Goal: Information Seeking & Learning: Find specific fact

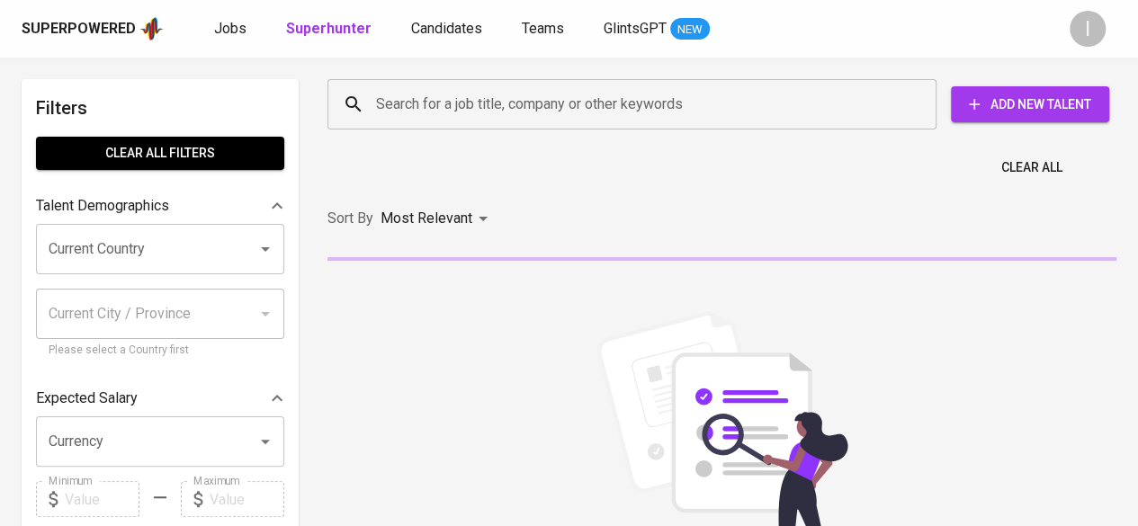
click at [723, 100] on input "Search for a job title, company or other keywords" at bounding box center [636, 104] width 530 height 34
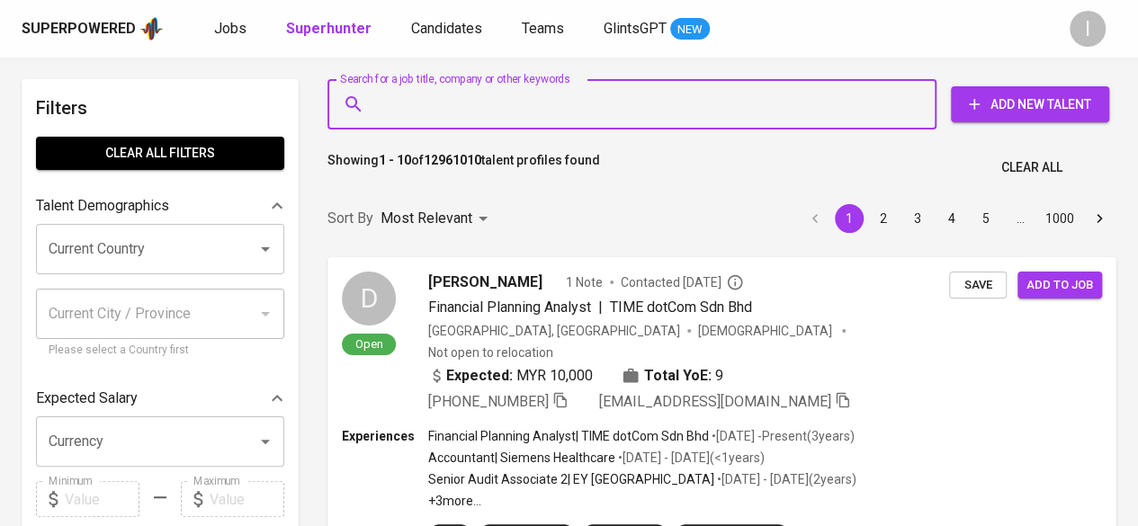
click at [723, 100] on input "Search for a job title, company or other keywords" at bounding box center [636, 104] width 530 height 34
paste input "sderajati@gmail.com"
type input "sderajati@gmail.com"
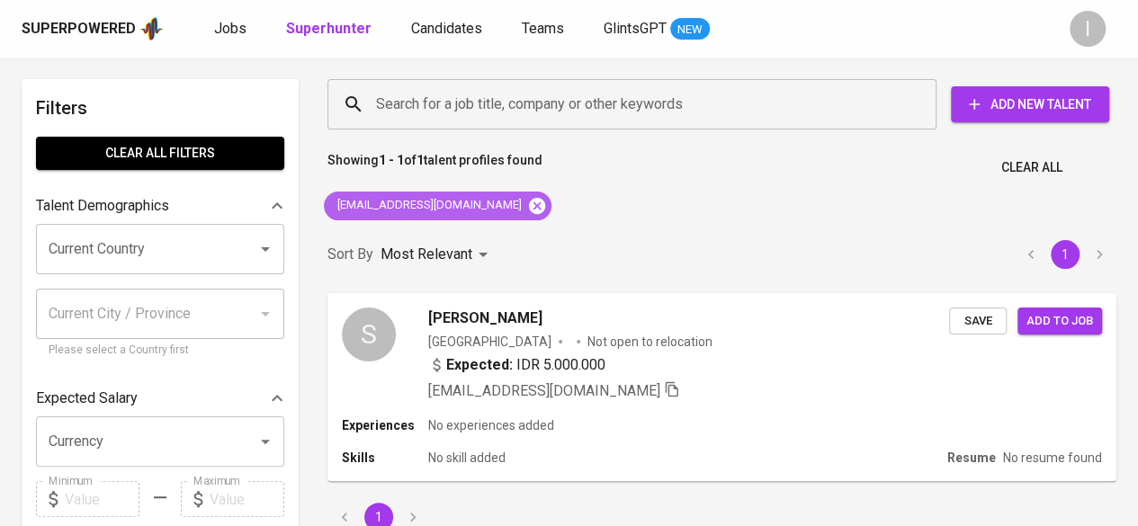
click at [529, 210] on icon at bounding box center [537, 205] width 16 height 16
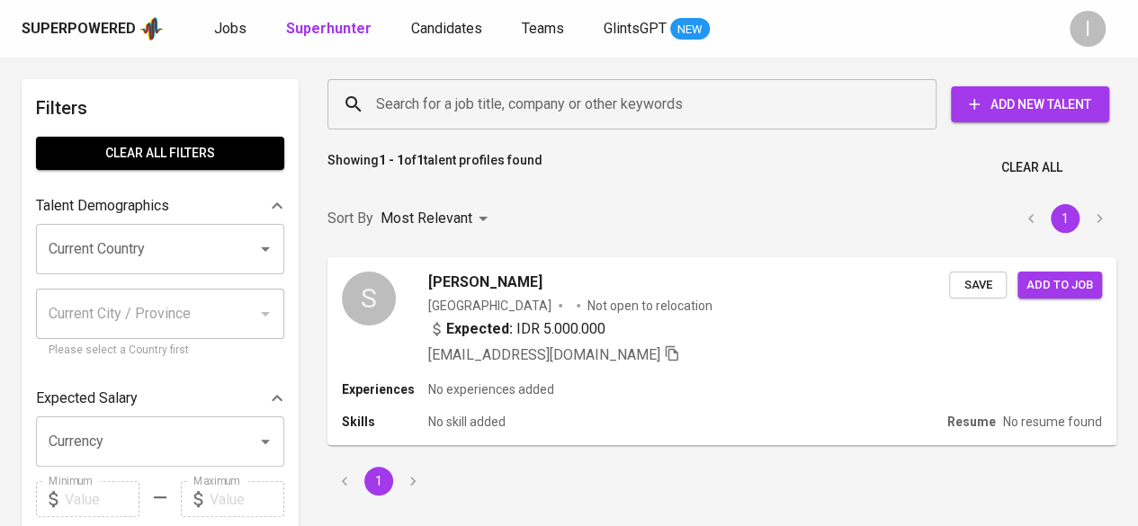
click at [466, 103] on input "Search for a job title, company or other keywords" at bounding box center [636, 104] width 530 height 34
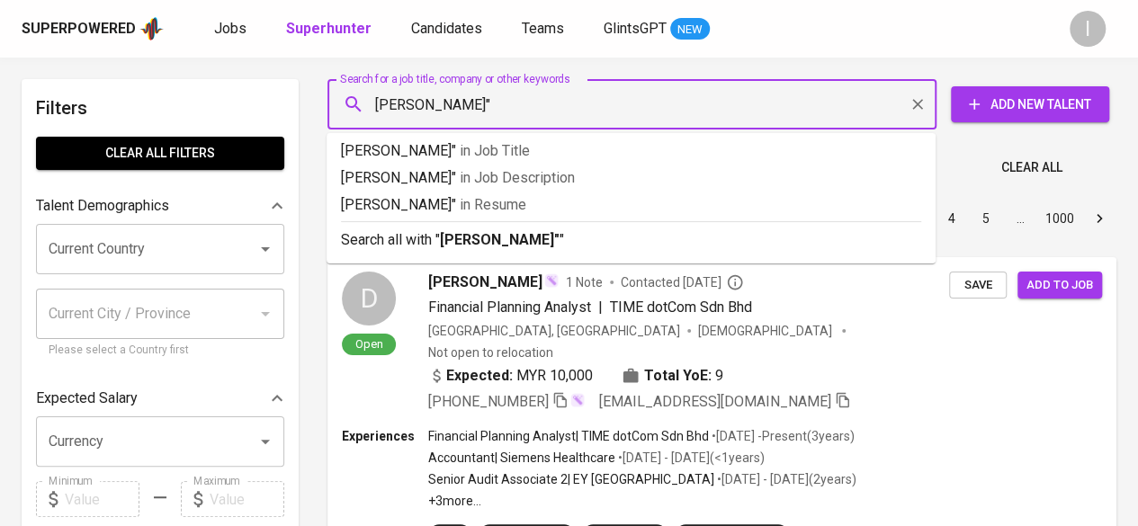
click at [413, 105] on input "sonia erajati"" at bounding box center [636, 104] width 530 height 34
click at [379, 103] on input "sonia derajati"" at bounding box center [636, 104] width 530 height 34
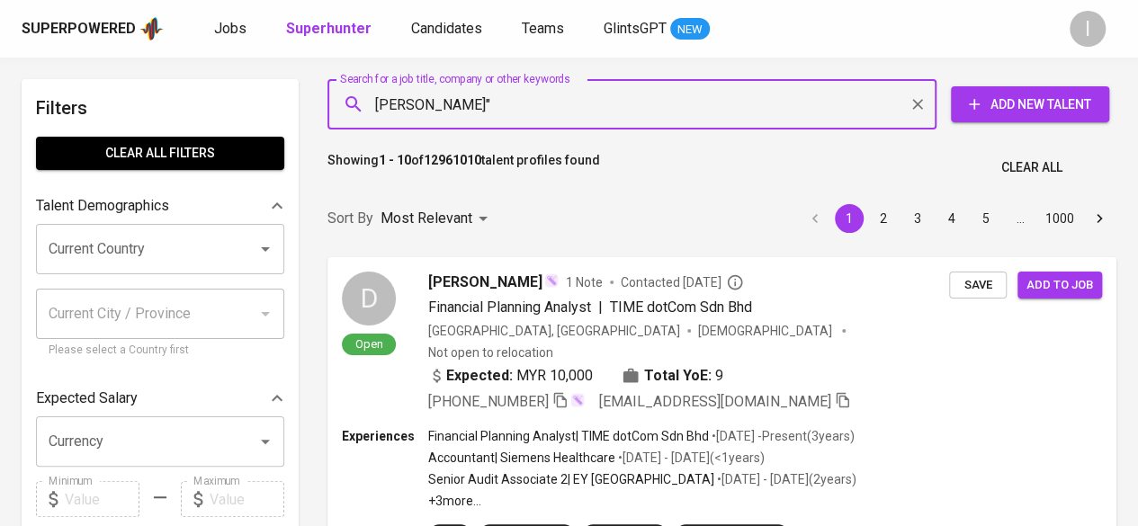
type input ""sonia derajati""
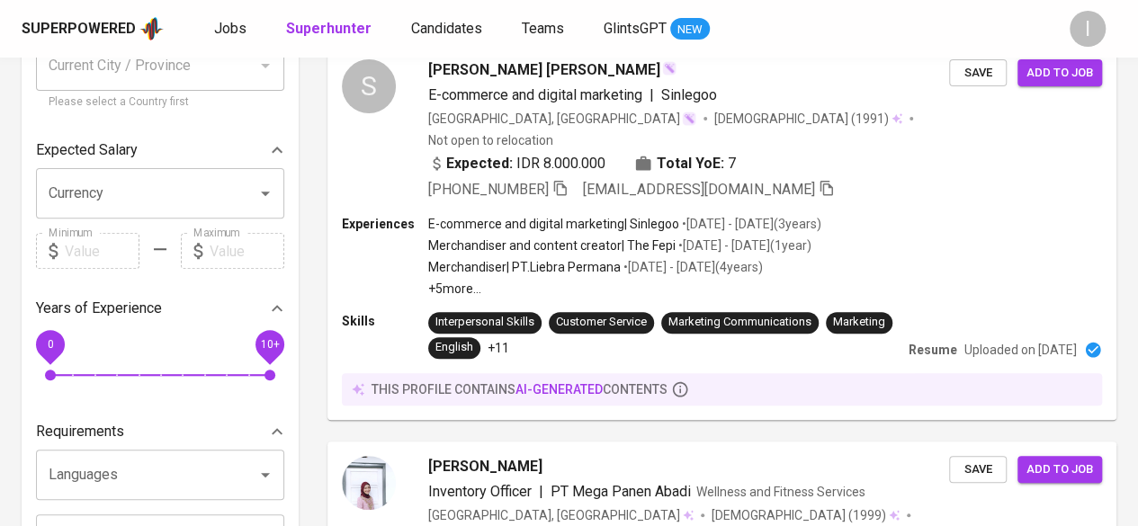
scroll to position [540, 0]
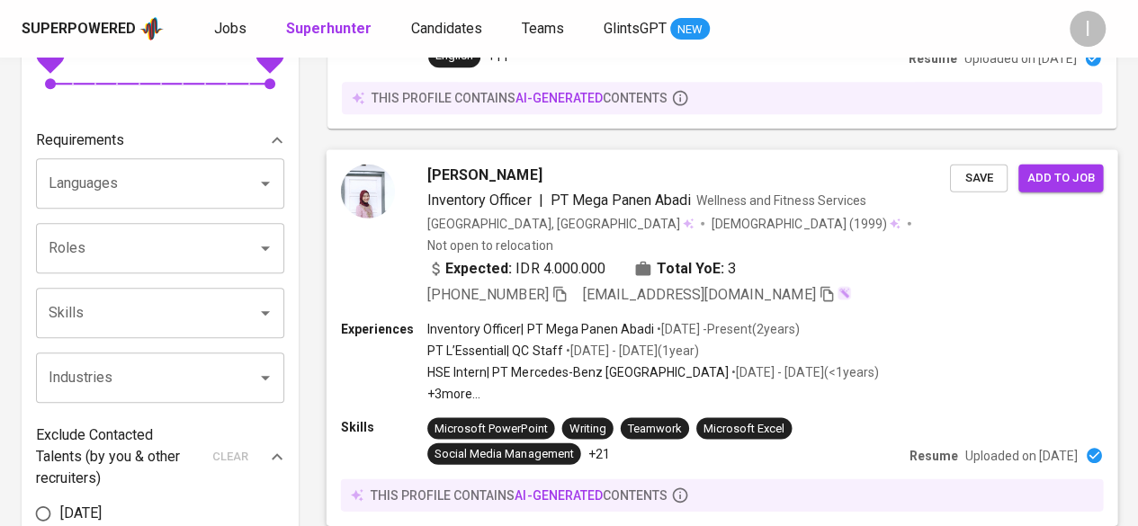
click at [563, 285] on icon "button" at bounding box center [559, 293] width 16 height 16
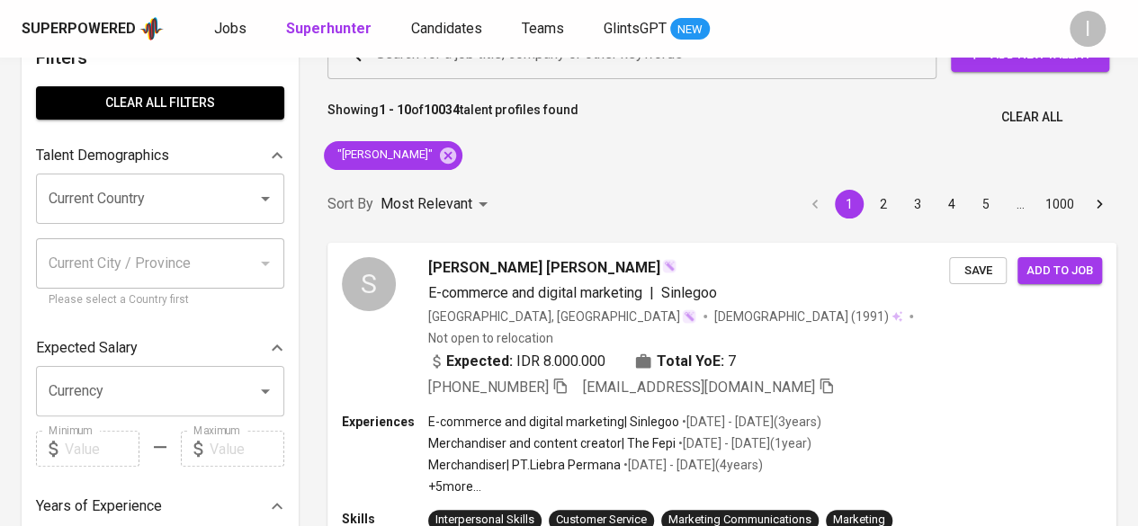
scroll to position [0, 0]
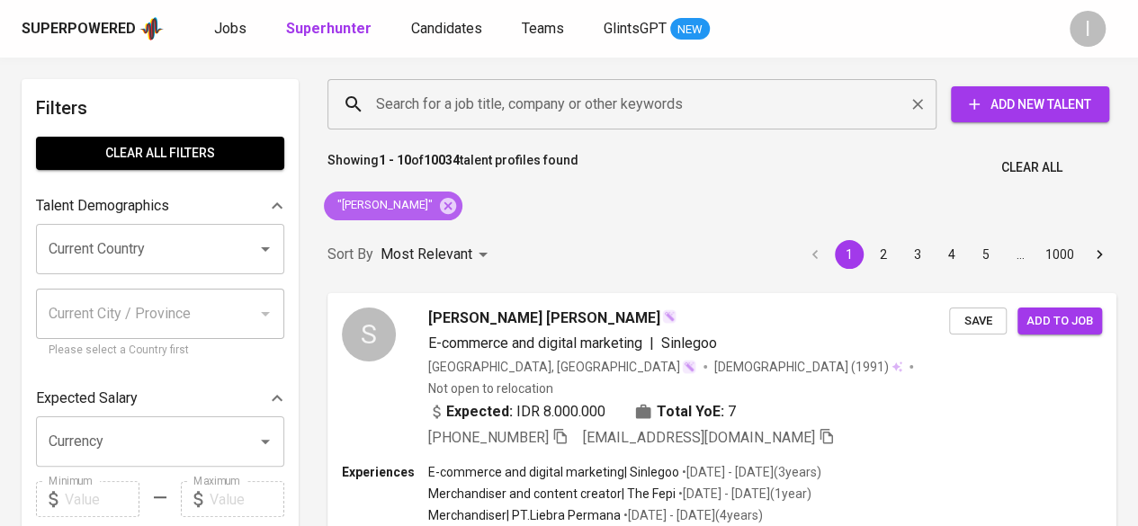
drag, startPoint x: 424, startPoint y: 210, endPoint x: 469, endPoint y: 102, distance: 116.9
click at [440, 210] on icon at bounding box center [448, 205] width 16 height 16
click at [459, 101] on input "Search for a job title, company or other keywords" at bounding box center [636, 104] width 530 height 34
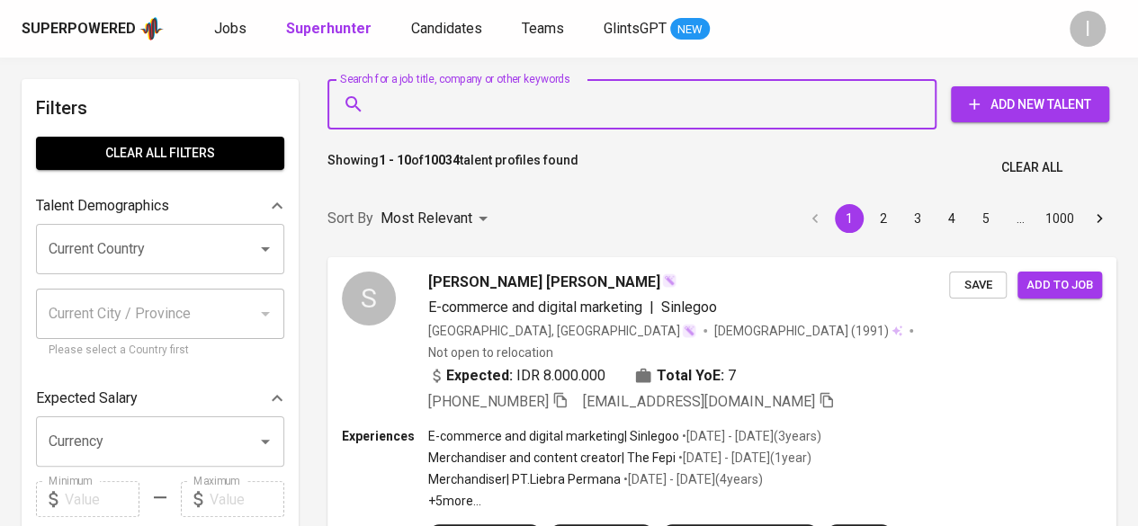
click at [469, 102] on input "Search for a job title, company or other keywords" at bounding box center [636, 104] width 530 height 34
paste input "ludwinaanita22@gmail.com"
type input "ludwinaanita22@gmail.com"
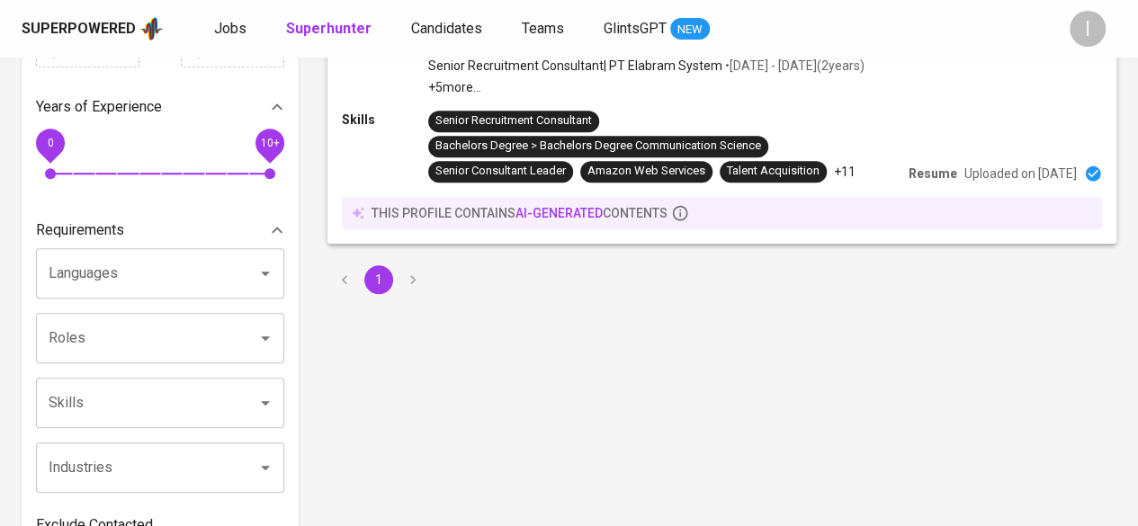
scroll to position [90, 0]
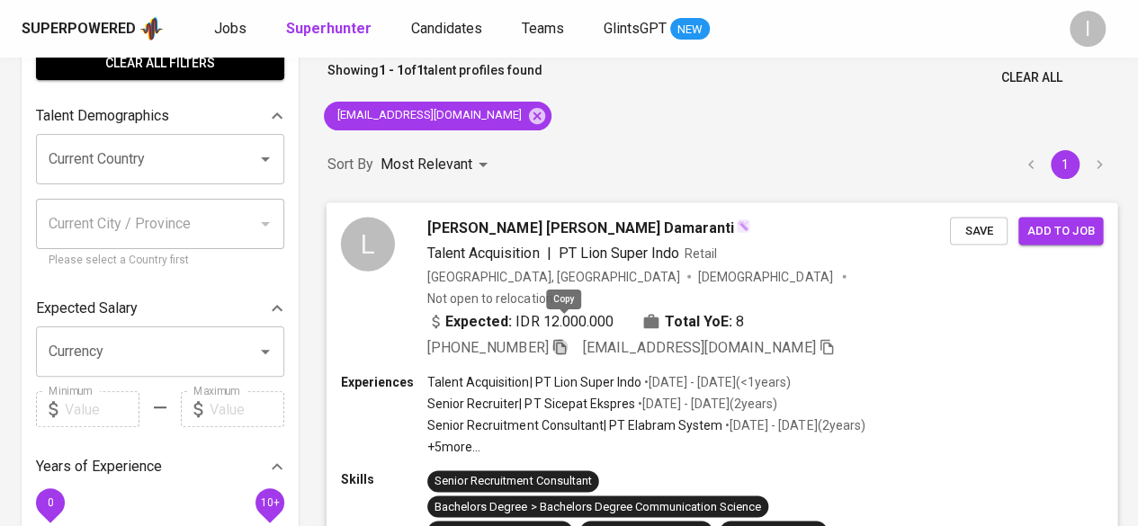
click at [565, 338] on icon "button" at bounding box center [559, 346] width 16 height 16
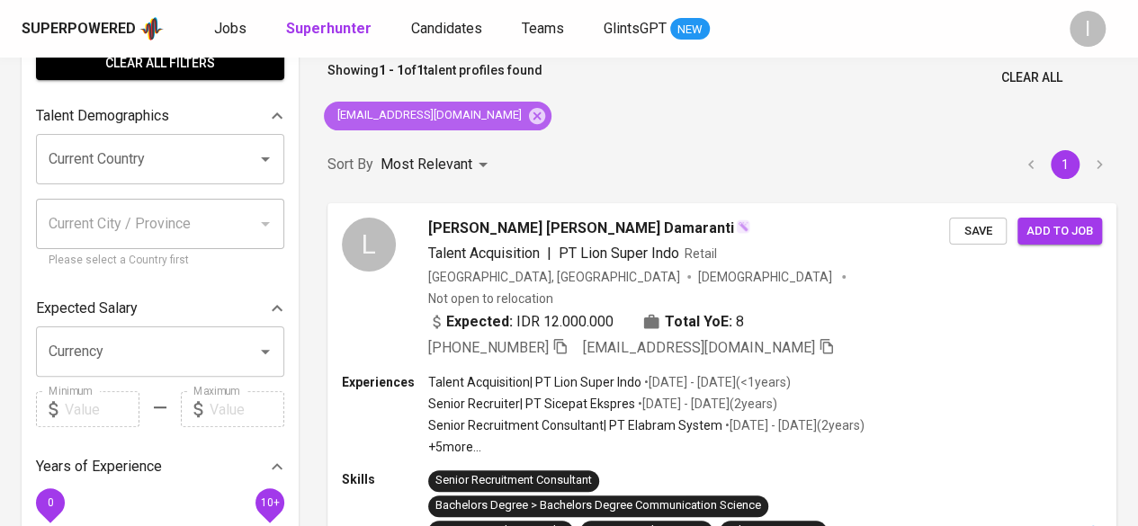
click at [527, 115] on icon at bounding box center [537, 116] width 20 height 20
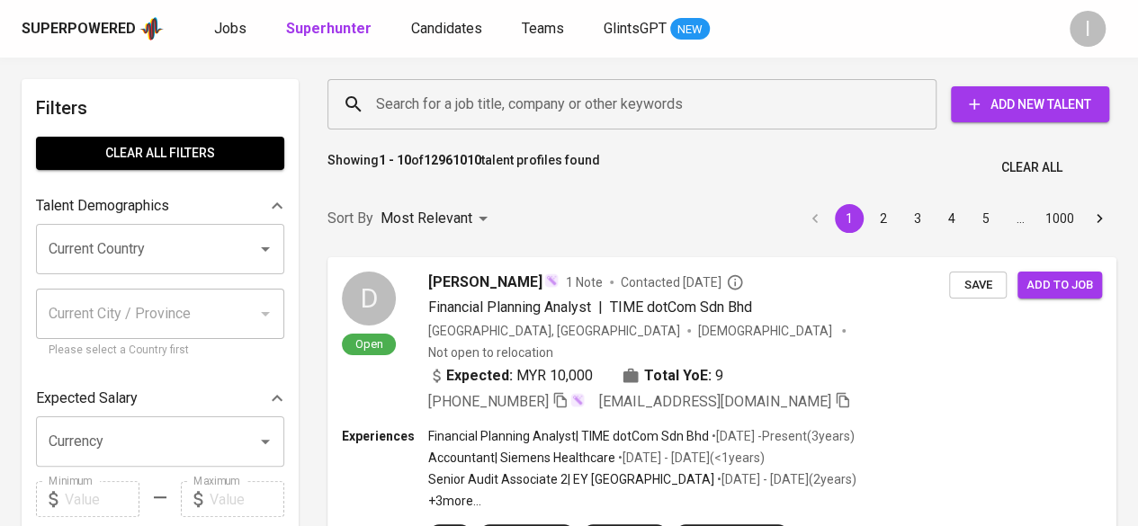
click at [523, 112] on input "Search for a job title, company or other keywords" at bounding box center [636, 104] width 530 height 34
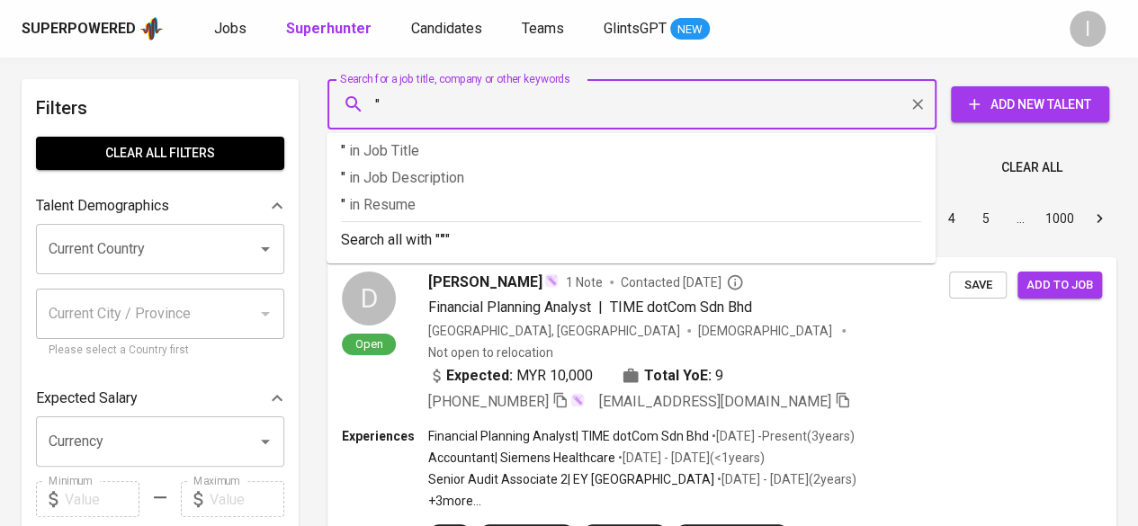
paste input "Novitasari Sara"
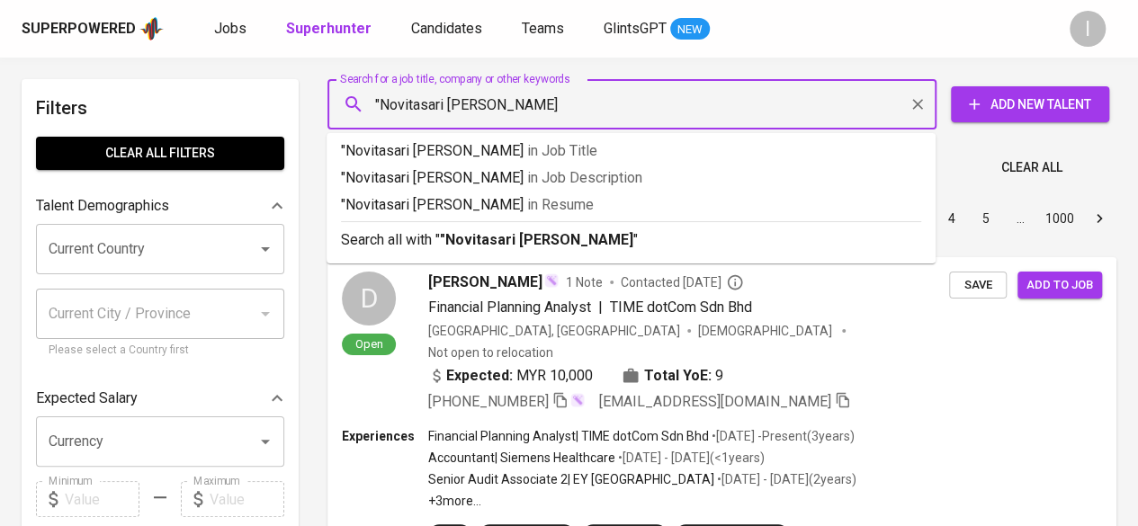
type input ""Novitasari [PERSON_NAME]""
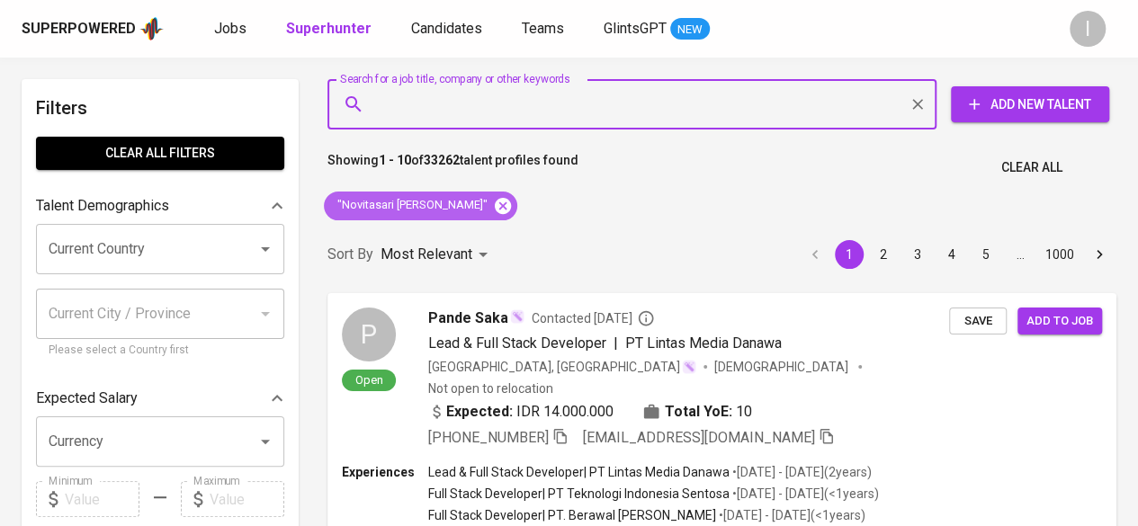
click at [495, 204] on icon at bounding box center [503, 205] width 16 height 16
click at [442, 99] on input "Search for a job title, company or other keywords" at bounding box center [636, 104] width 530 height 34
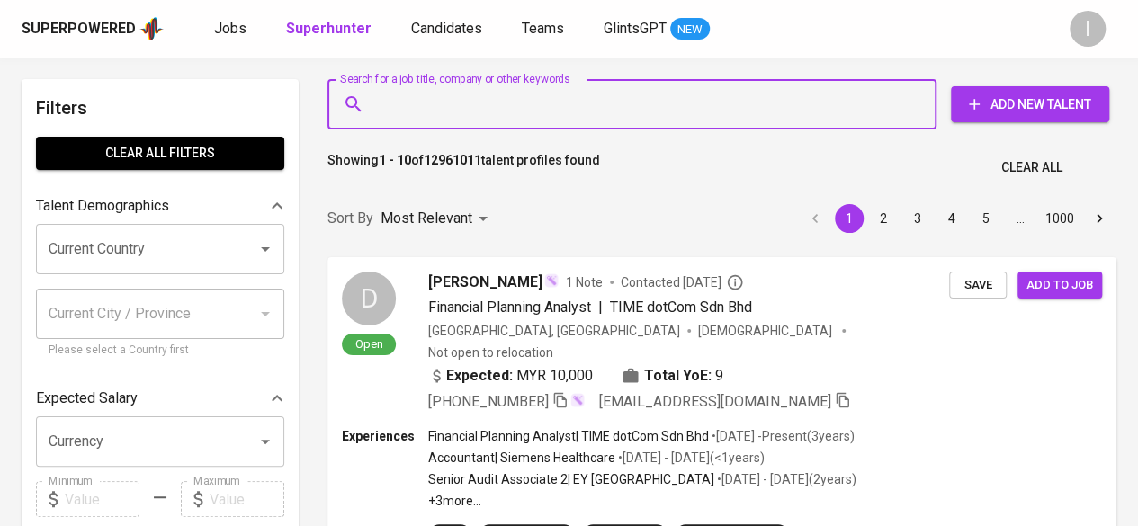
paste input "[EMAIL_ADDRESS][DOMAIN_NAME]"
type input "[EMAIL_ADDRESS][DOMAIN_NAME]"
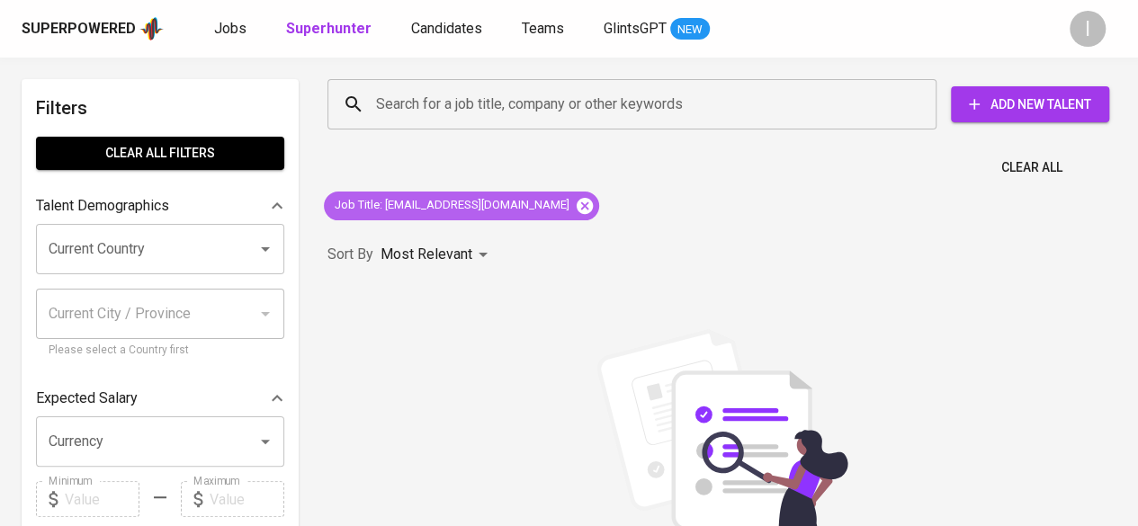
click at [576, 200] on icon at bounding box center [584, 205] width 16 height 16
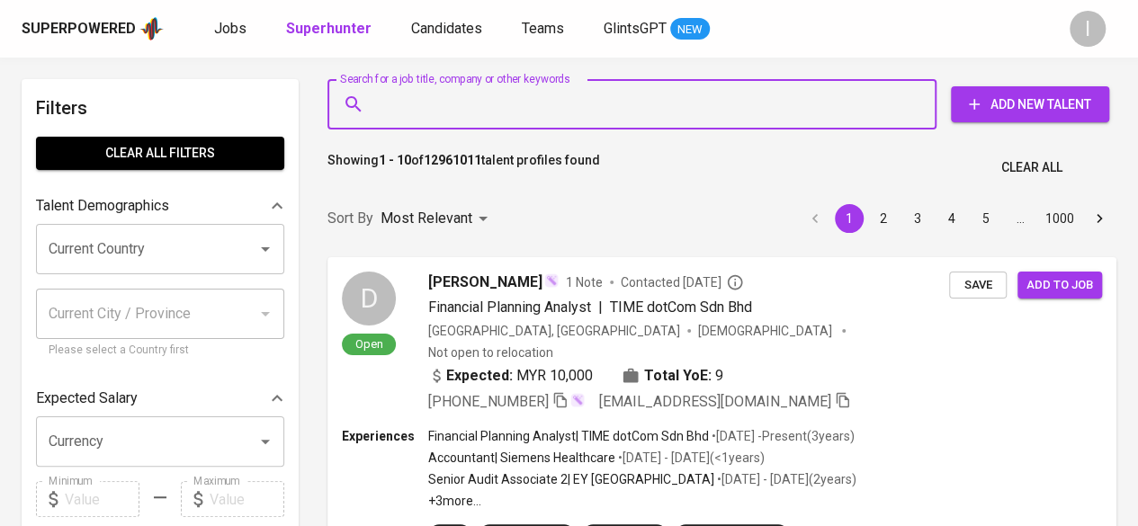
click at [501, 94] on input "Search for a job title, company or other keywords" at bounding box center [636, 104] width 530 height 34
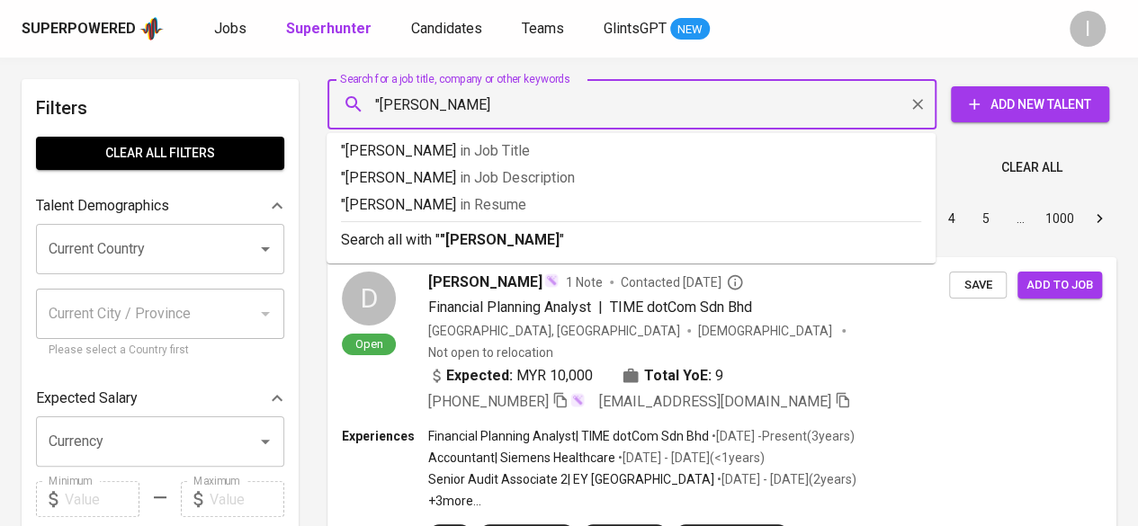
type input ""[PERSON_NAME]""
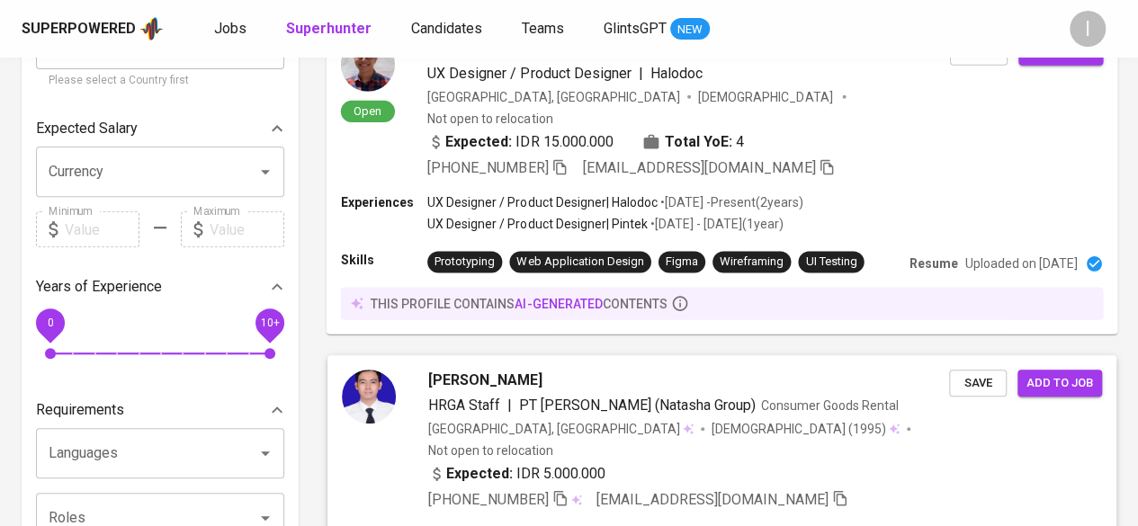
scroll to position [540, 0]
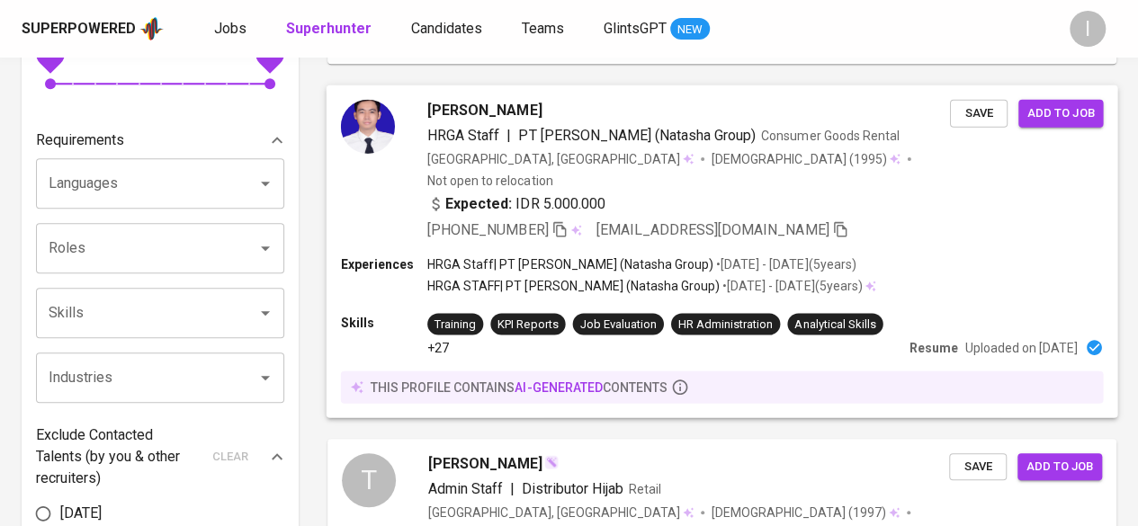
click at [554, 219] on span "[PHONE_NUMBER]" at bounding box center [497, 230] width 140 height 22
click at [561, 188] on div at bounding box center [569, 263] width 1138 height 526
click at [566, 221] on icon "button" at bounding box center [559, 228] width 13 height 15
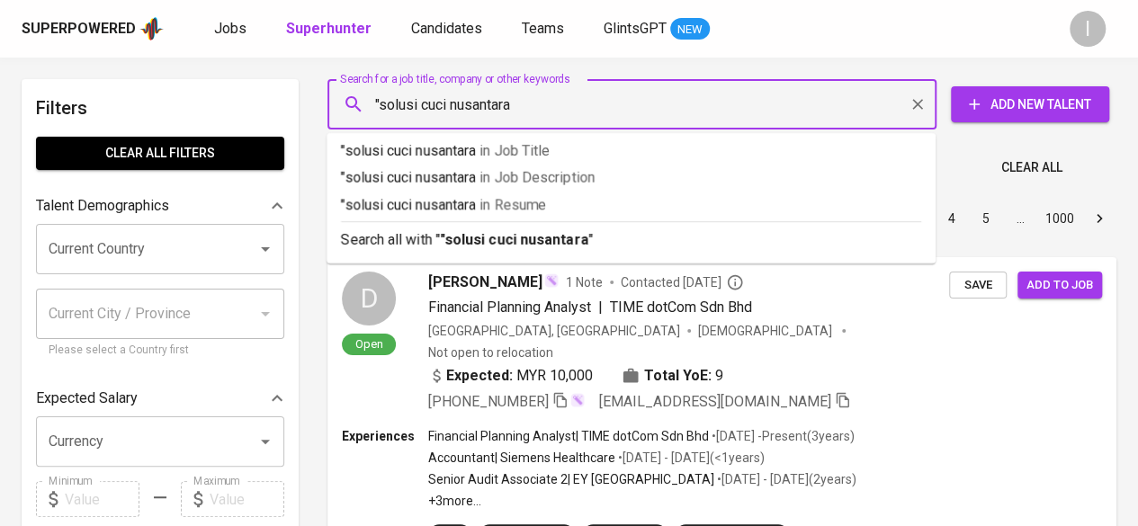
type input ""solusi cuci nusantara""
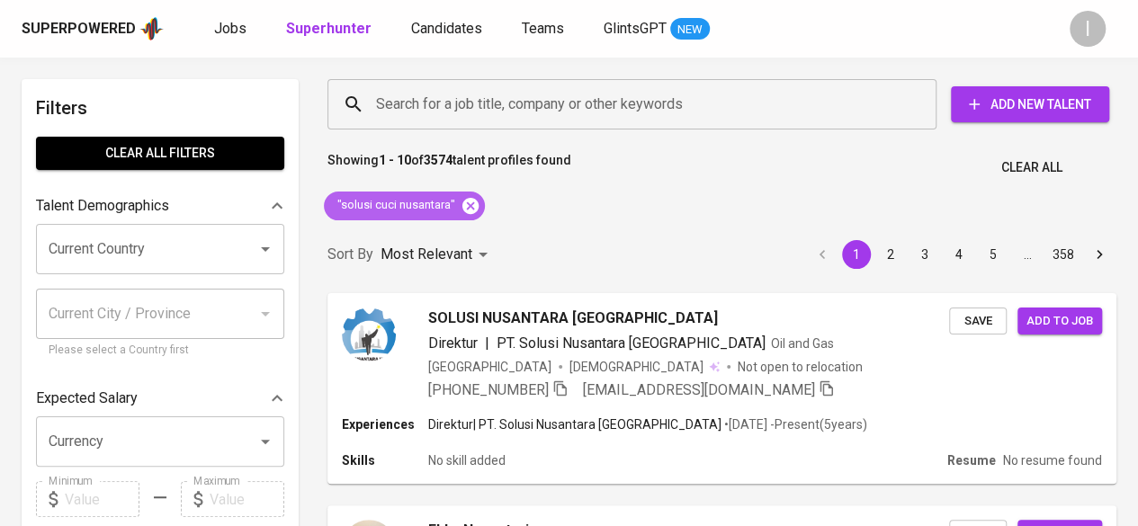
click at [477, 209] on icon at bounding box center [470, 205] width 16 height 16
click at [473, 238] on div "Most Relevant" at bounding box center [436, 254] width 113 height 33
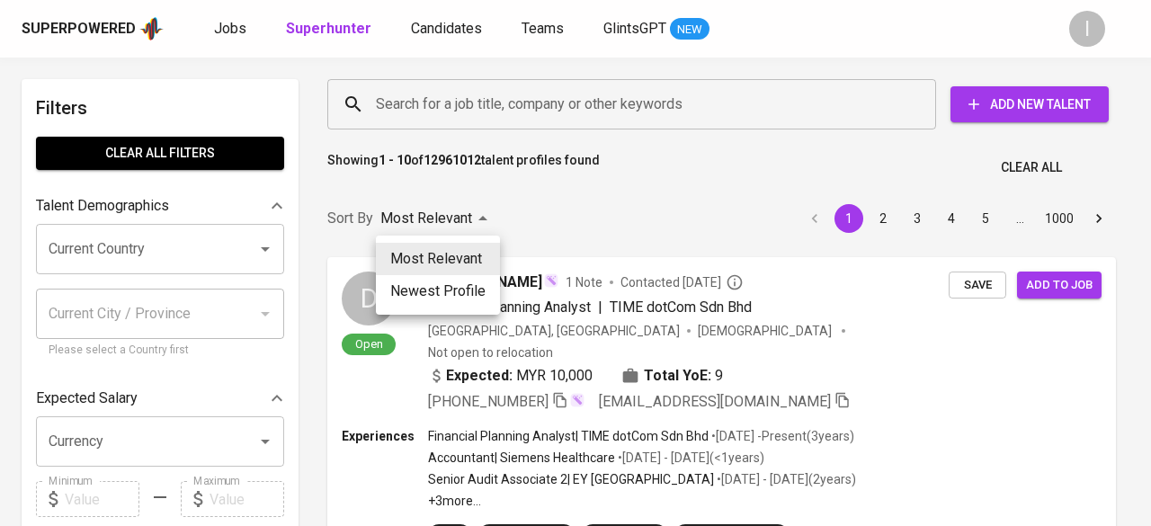
click at [748, 37] on div at bounding box center [575, 263] width 1151 height 526
